Goal: Check status: Check status

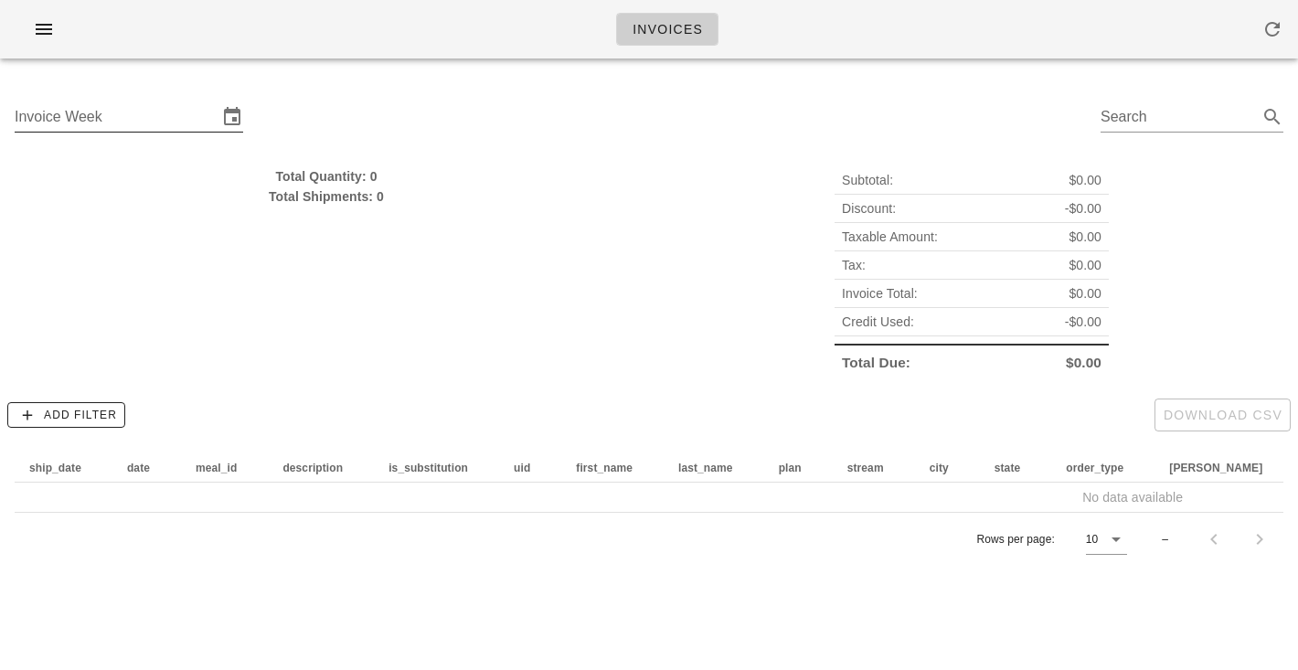
click at [132, 95] on div "Invoice Week" at bounding box center [129, 121] width 228 height 60
click at [132, 115] on input "Invoice Week" at bounding box center [116, 116] width 203 height 29
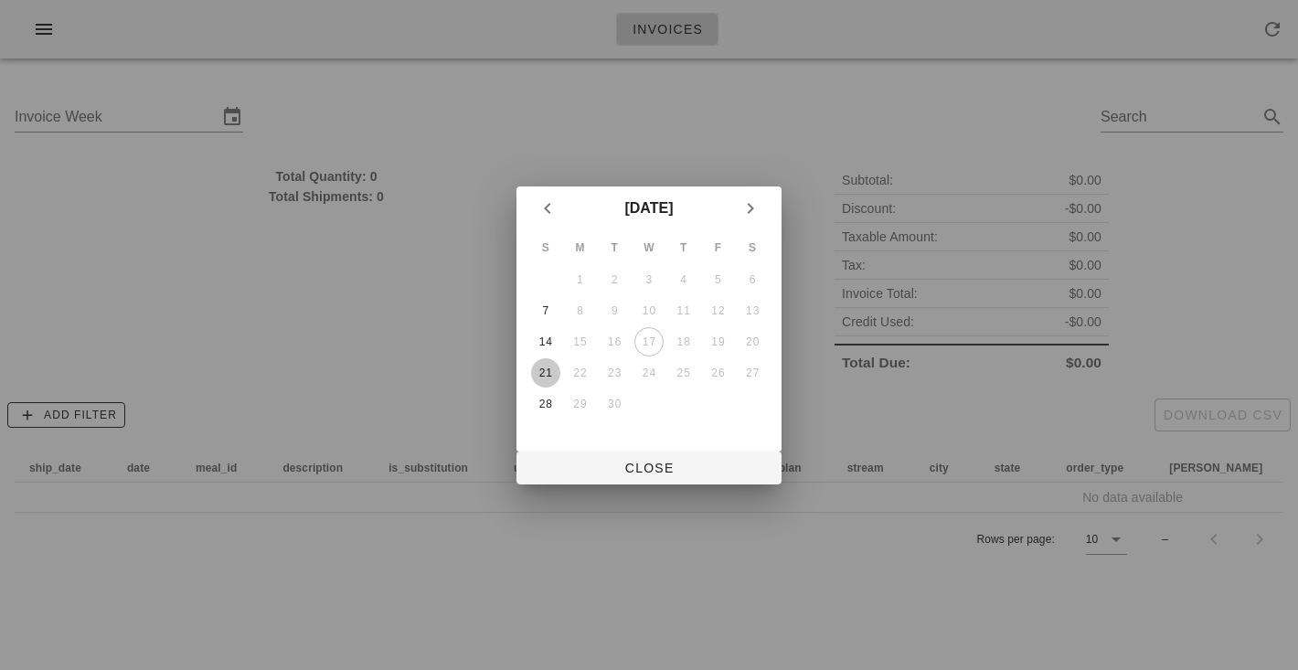
click at [551, 367] on div "21" at bounding box center [545, 373] width 29 height 13
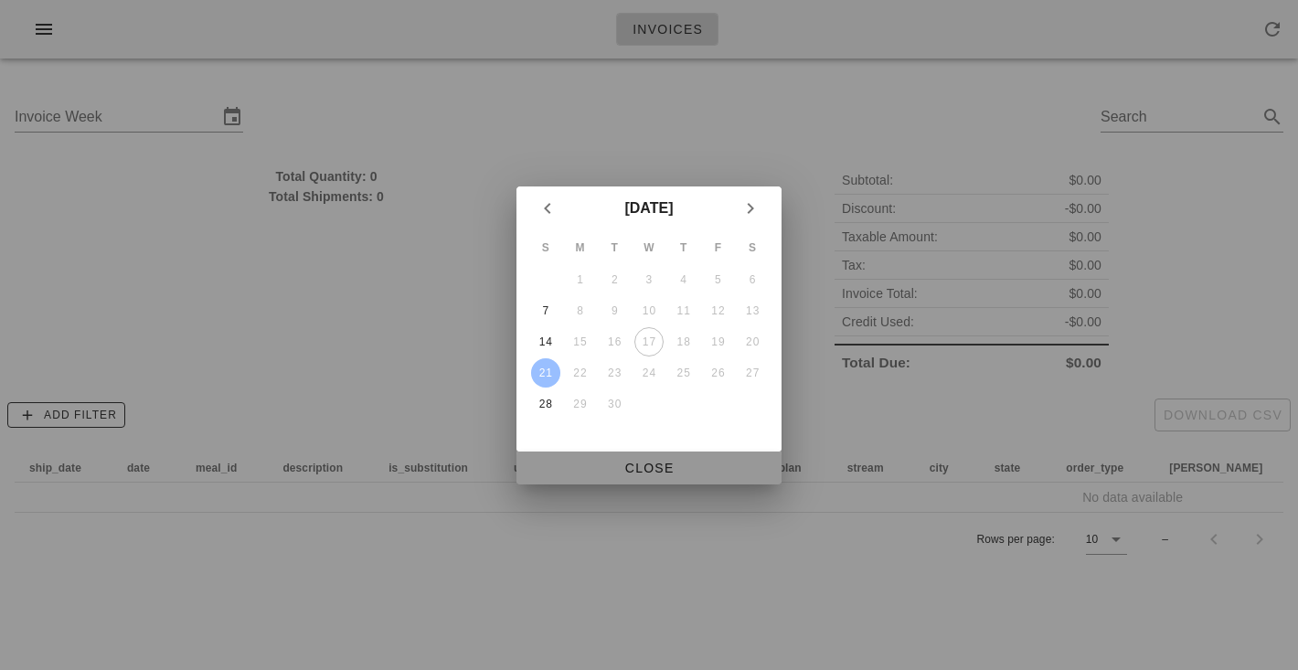
click at [659, 465] on span "Close" at bounding box center [649, 468] width 236 height 15
type input "[DATE]"
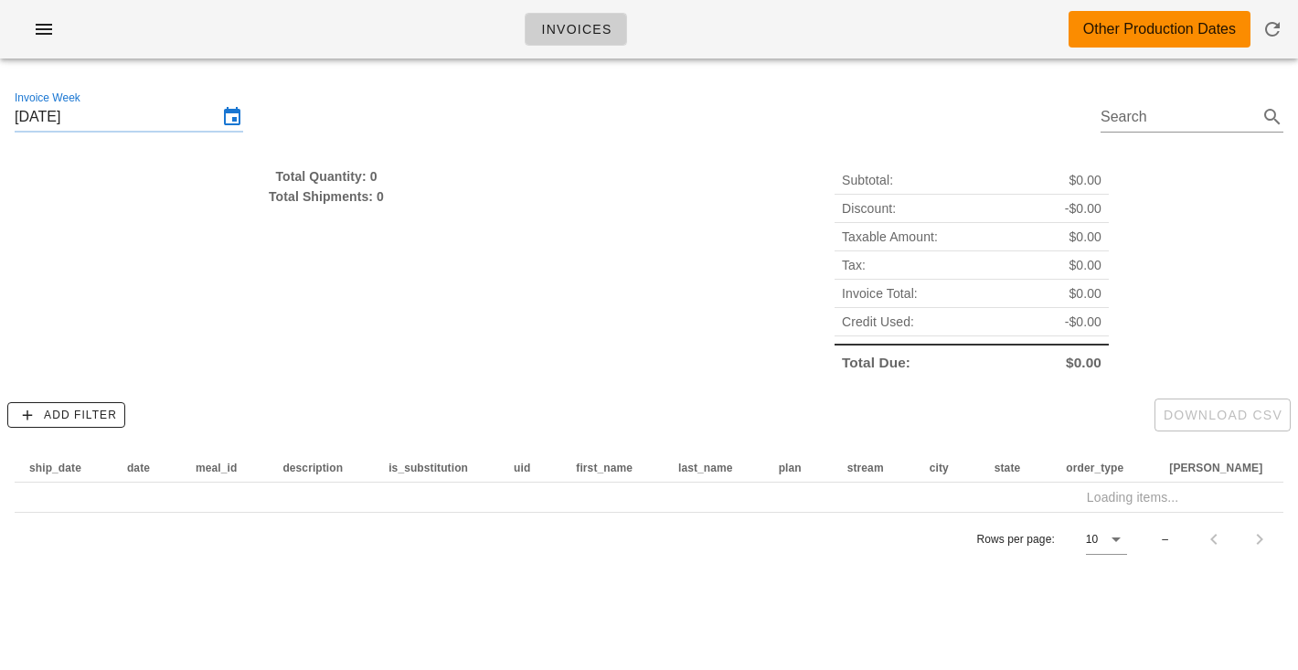
click at [361, 48] on div "Invoices Other Production Dates" at bounding box center [649, 29] width 1298 height 58
click at [784, 58] on div "Invoices Other Production Dates" at bounding box center [649, 29] width 1298 height 58
click at [784, 47] on div "Invoices Other Production Dates" at bounding box center [649, 29] width 1298 height 58
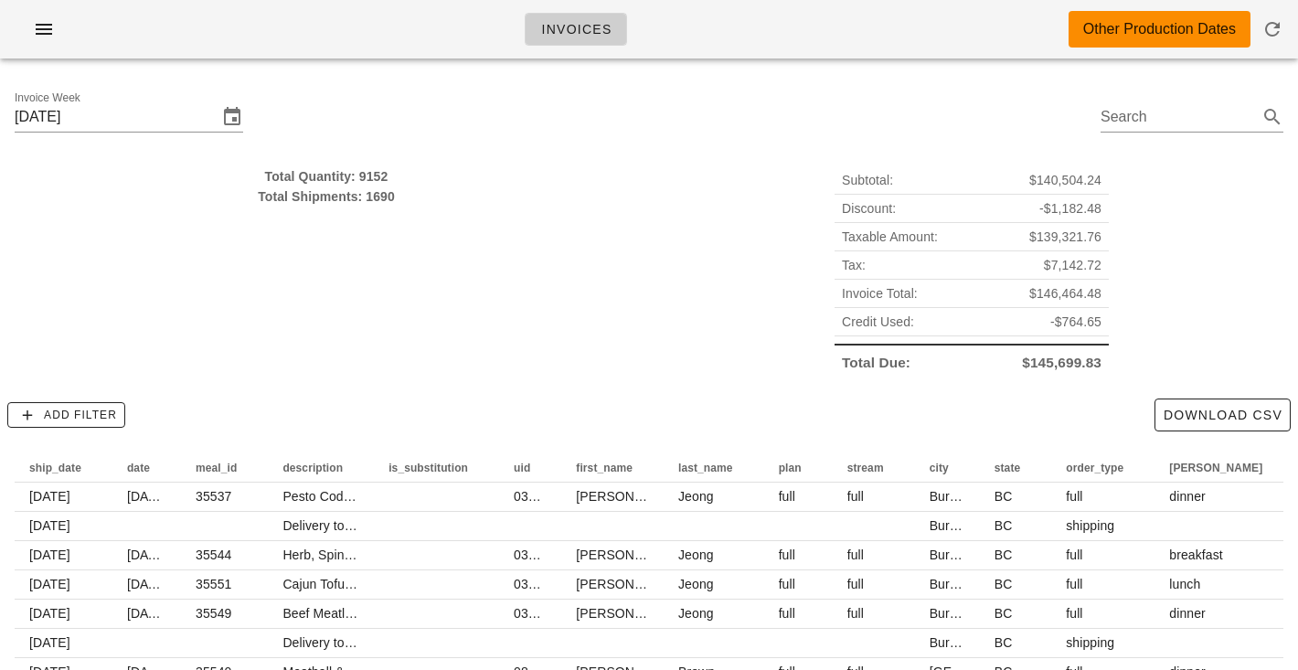
click at [760, 228] on div "Subtotal: $140,504.24 Discount: -$1,182.48 Taxable Amount: $139,321.76 Tax: $7,…" at bounding box center [971, 271] width 645 height 232
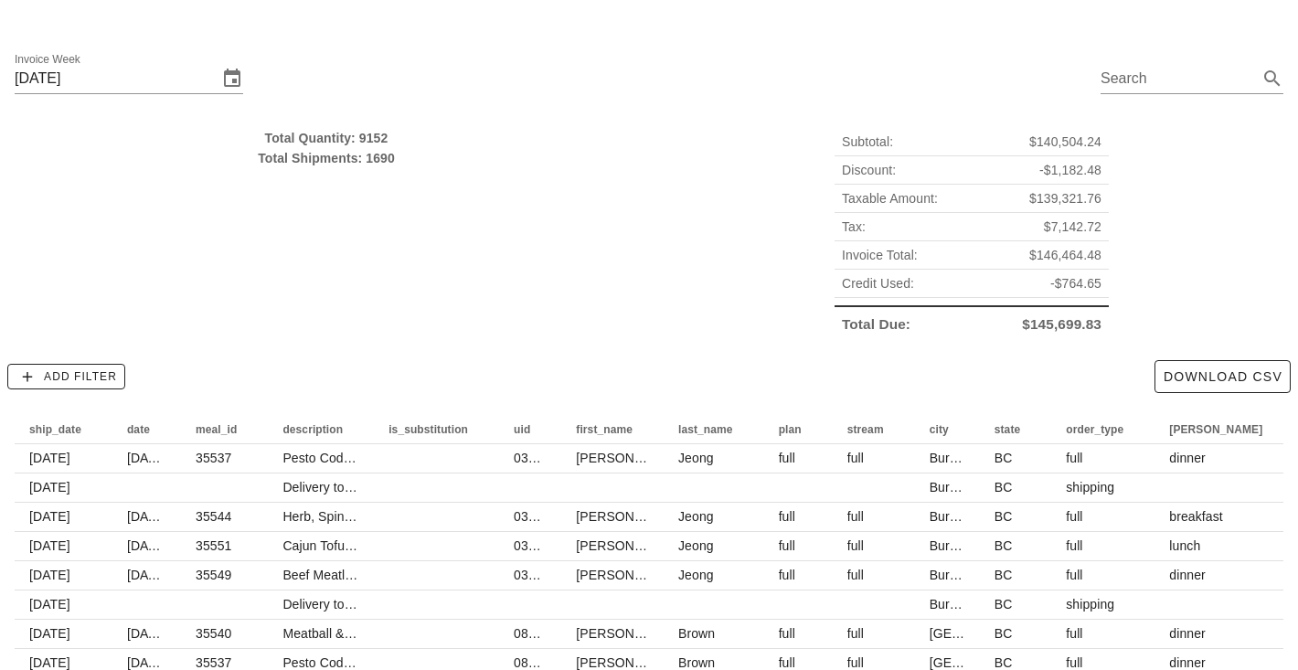
scroll to position [47, 0]
